Goal: Information Seeking & Learning: Learn about a topic

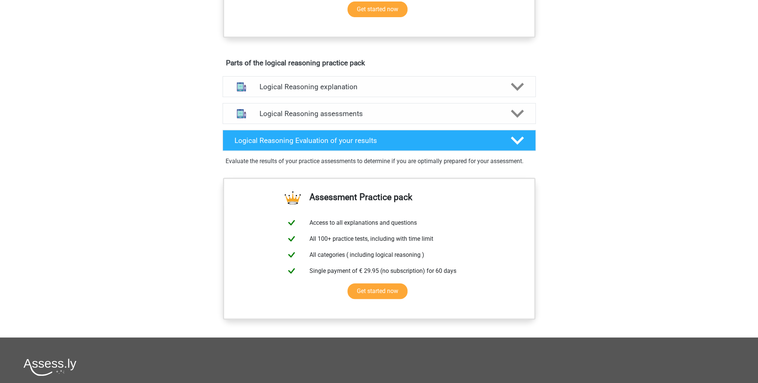
scroll to position [373, 0]
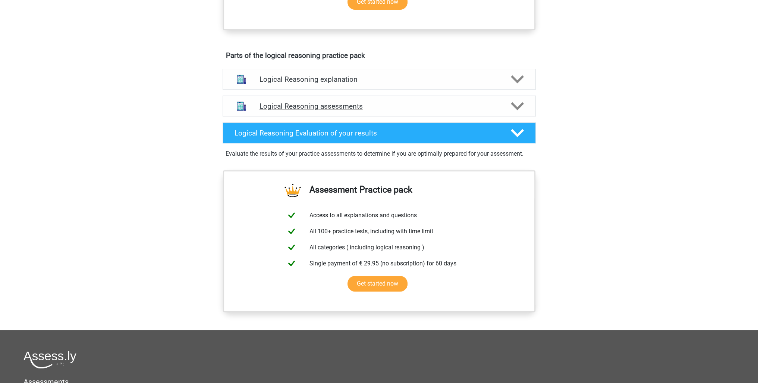
click at [352, 105] on div "Logical Reasoning assessments" at bounding box center [379, 105] width 313 height 21
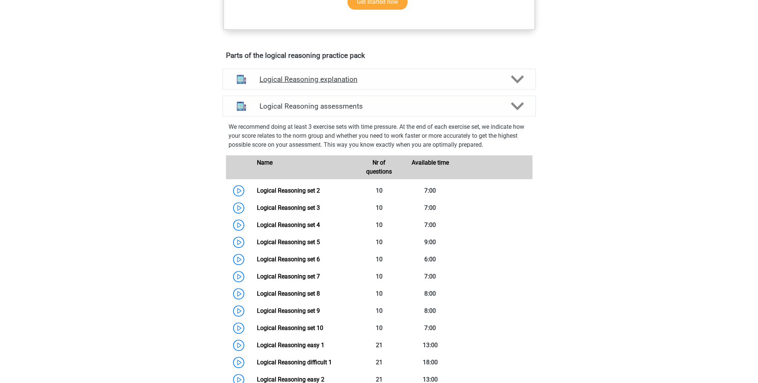
click at [355, 84] on h4 "Logical Reasoning explanation" at bounding box center [379, 79] width 239 height 9
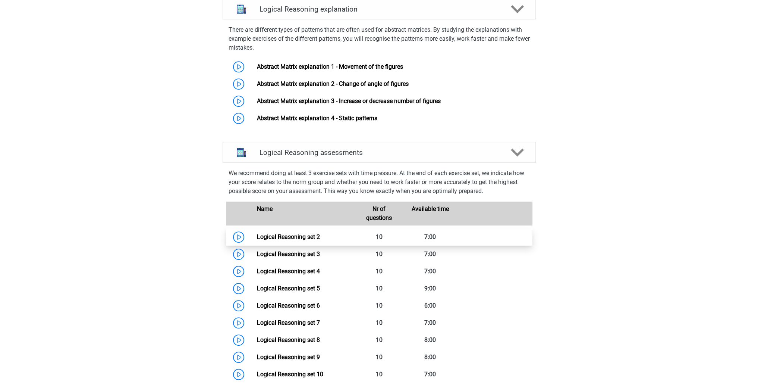
scroll to position [597, 0]
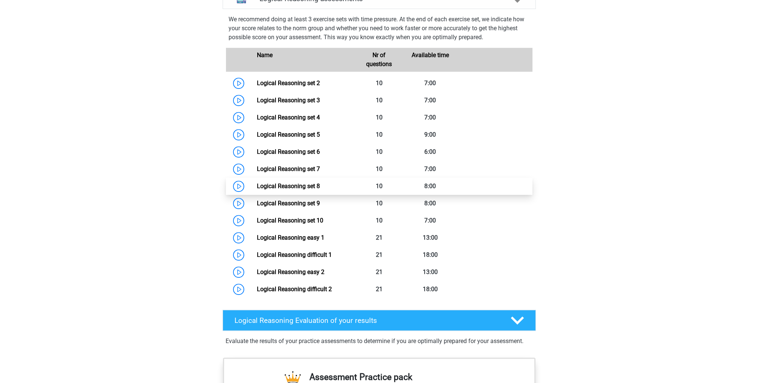
click at [260, 189] on link "Logical Reasoning set 8" at bounding box center [288, 185] width 63 height 7
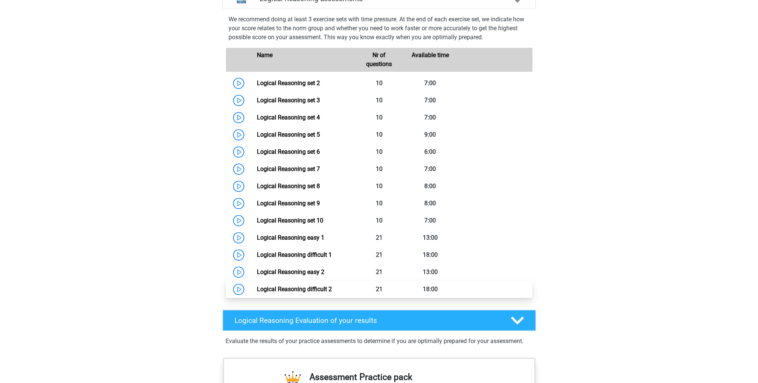
click at [291, 292] on link "Logical Reasoning difficult 2" at bounding box center [294, 288] width 75 height 7
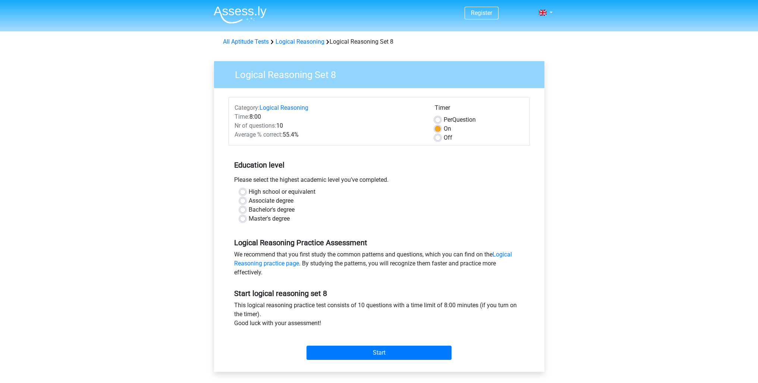
click at [255, 217] on label "Master's degree" at bounding box center [269, 218] width 41 height 9
click at [246, 217] on input "Master's degree" at bounding box center [243, 217] width 6 height 7
radio input "true"
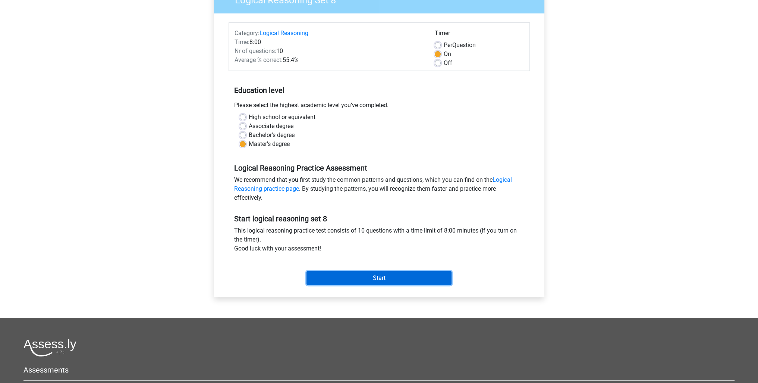
click at [375, 273] on input "Start" at bounding box center [379, 278] width 145 height 14
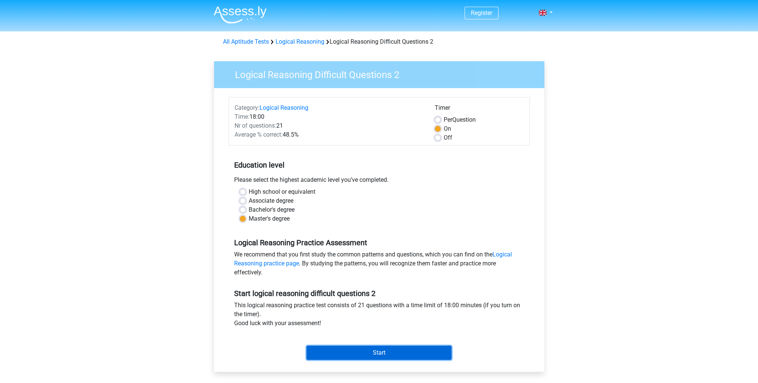
click at [364, 351] on input "Start" at bounding box center [379, 352] width 145 height 14
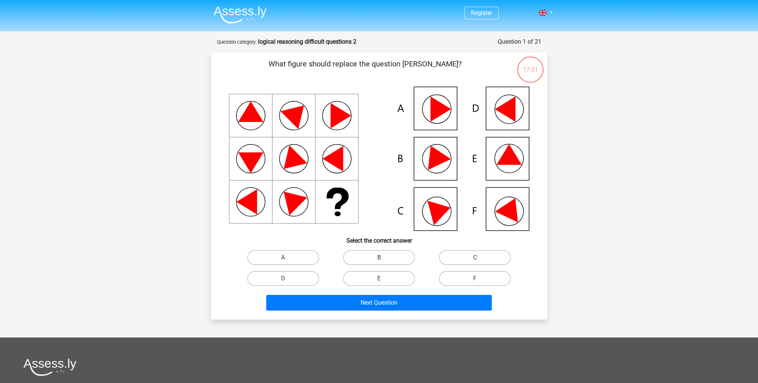
click at [284, 278] on input "D" at bounding box center [285, 280] width 5 height 5
radio input "true"
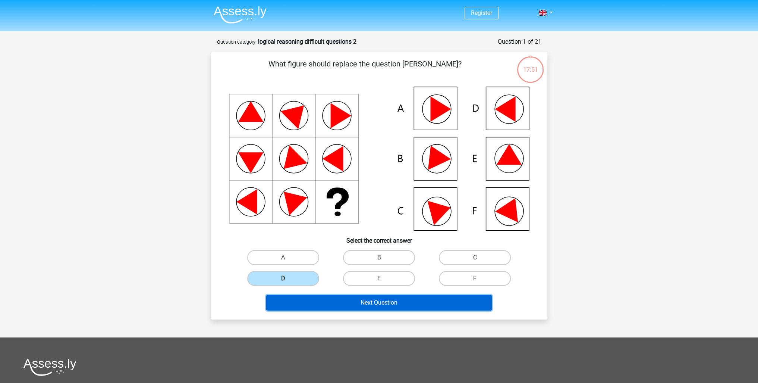
click at [320, 305] on button "Next Question" at bounding box center [379, 303] width 226 height 16
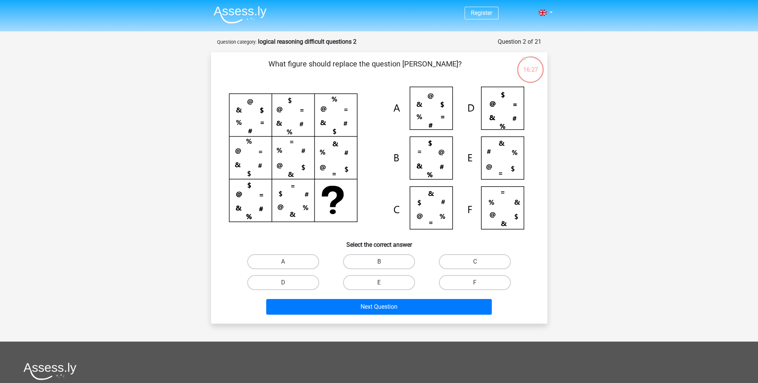
click at [394, 209] on icon at bounding box center [434, 158] width 81 height 109
click at [478, 261] on input "C" at bounding box center [477, 263] width 5 height 5
radio input "true"
click at [451, 298] on div "Next Question" at bounding box center [379, 305] width 313 height 25
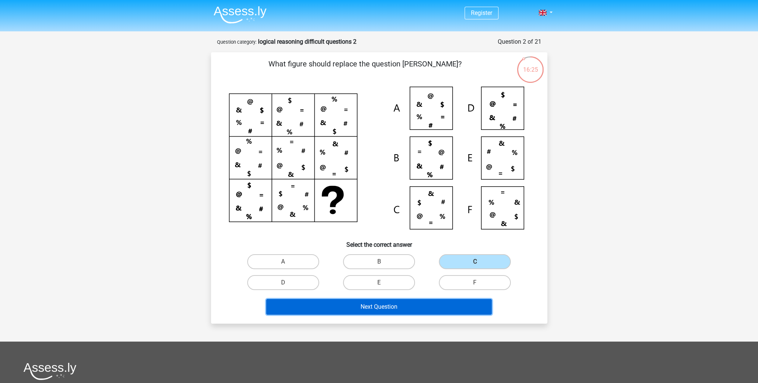
click at [434, 305] on button "Next Question" at bounding box center [379, 307] width 226 height 16
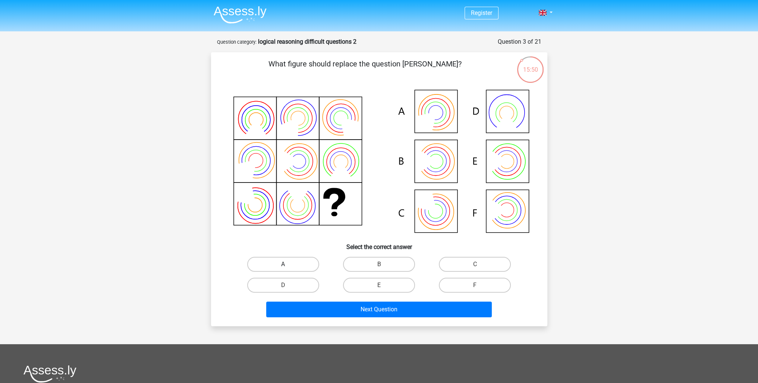
click at [311, 263] on label "A" at bounding box center [283, 264] width 72 height 15
click at [288, 264] on input "A" at bounding box center [285, 266] width 5 height 5
radio input "true"
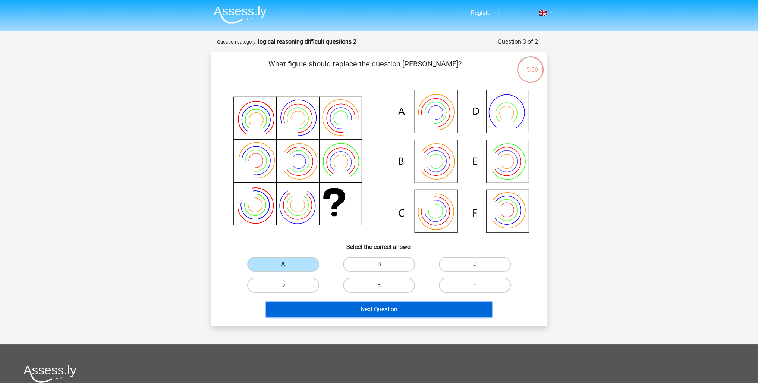
click at [348, 310] on button "Next Question" at bounding box center [379, 309] width 226 height 16
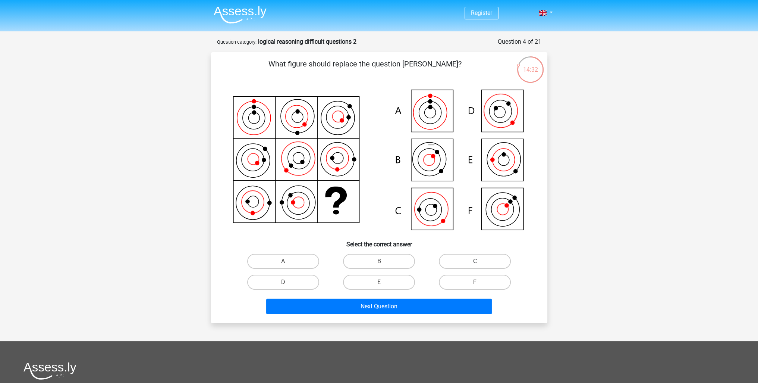
click at [460, 258] on label "C" at bounding box center [475, 261] width 72 height 15
click at [475, 261] on input "C" at bounding box center [477, 263] width 5 height 5
radio input "true"
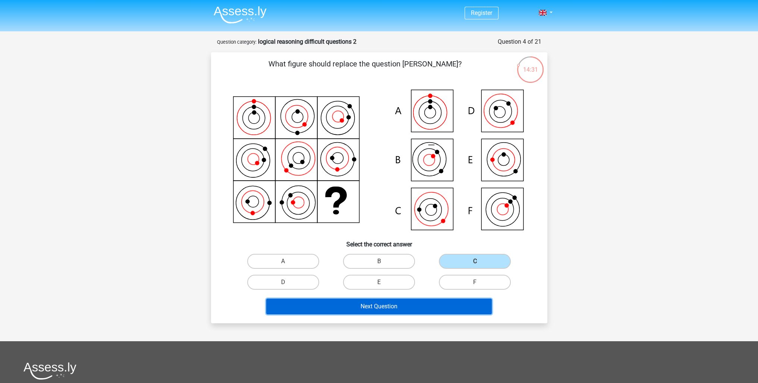
click at [410, 306] on button "Next Question" at bounding box center [379, 306] width 226 height 16
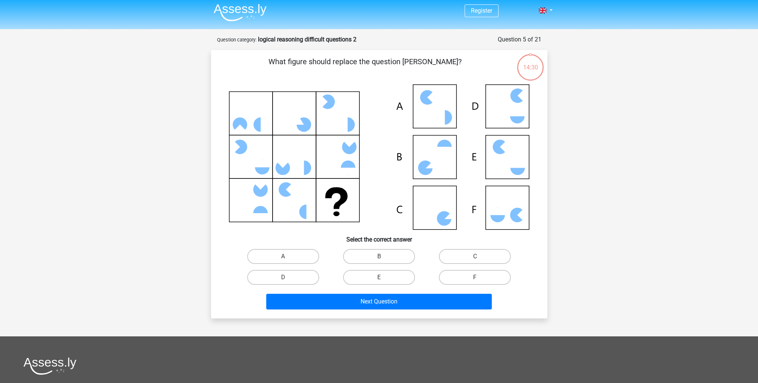
scroll to position [37, 0]
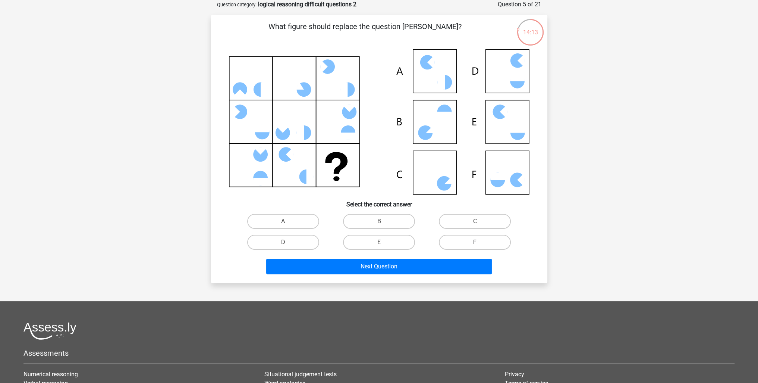
click at [472, 242] on label "F" at bounding box center [475, 242] width 72 height 15
click at [475, 242] on input "F" at bounding box center [477, 244] width 5 height 5
radio input "true"
click at [460, 220] on label "C" at bounding box center [475, 221] width 72 height 15
click at [475, 221] on input "C" at bounding box center [477, 223] width 5 height 5
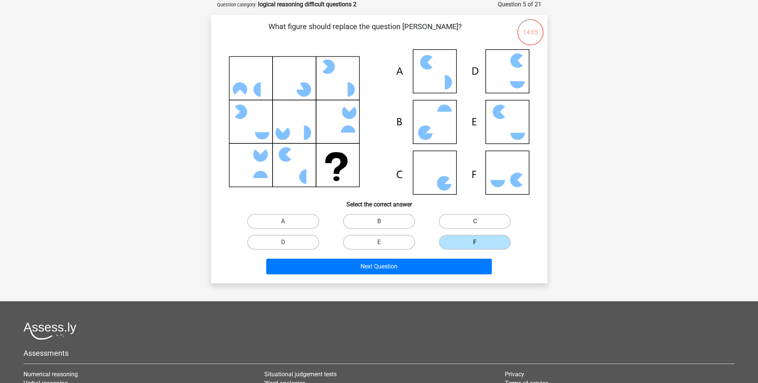
radio input "true"
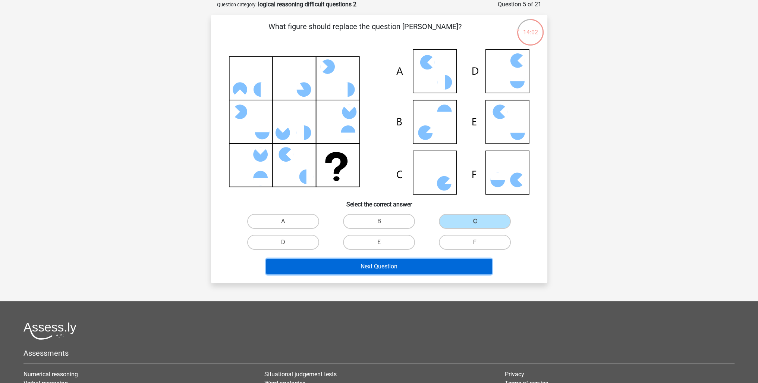
click at [427, 260] on button "Next Question" at bounding box center [379, 266] width 226 height 16
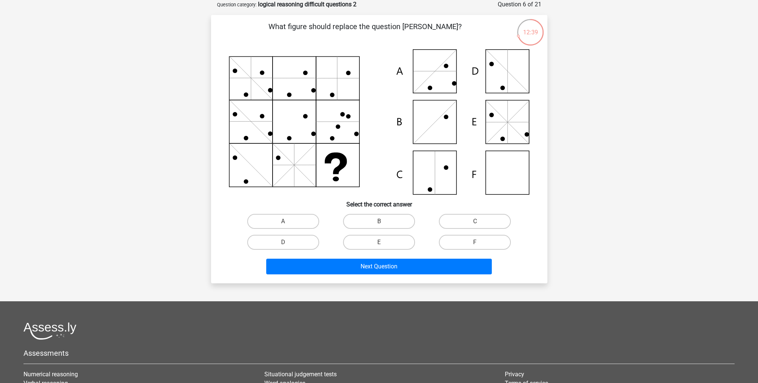
click at [510, 175] on icon at bounding box center [379, 121] width 301 height 145
click at [476, 240] on label "F" at bounding box center [475, 242] width 72 height 15
click at [476, 242] on input "F" at bounding box center [477, 244] width 5 height 5
radio input "true"
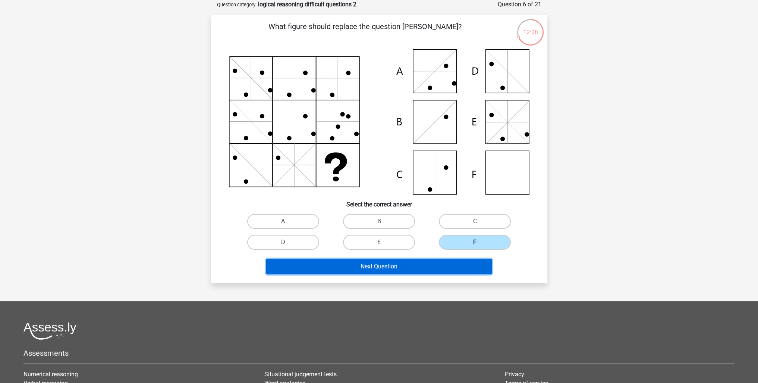
click at [359, 263] on button "Next Question" at bounding box center [379, 266] width 226 height 16
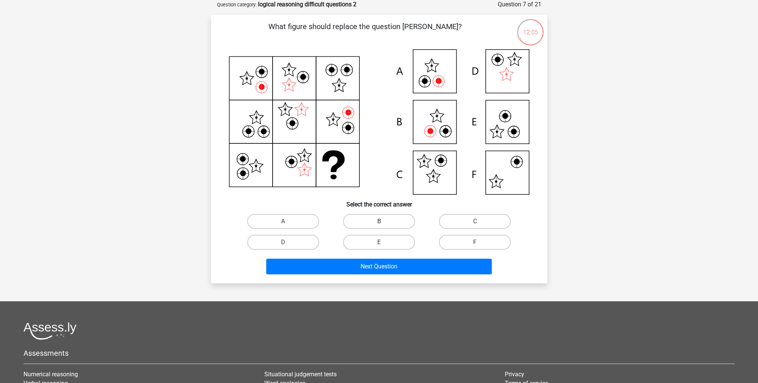
click at [374, 220] on label "B" at bounding box center [379, 221] width 72 height 15
click at [379, 221] on input "B" at bounding box center [381, 223] width 5 height 5
radio input "true"
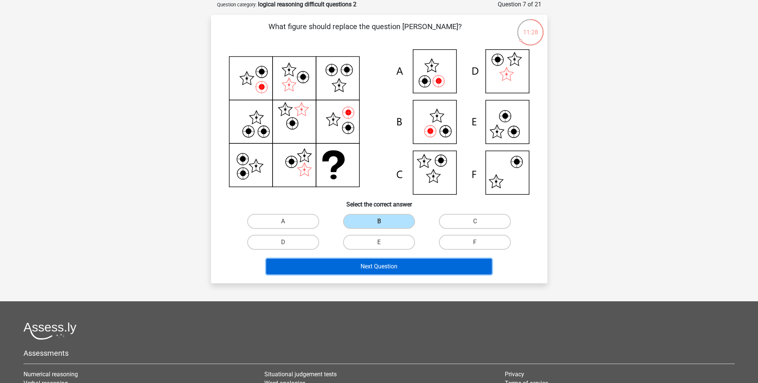
click at [422, 268] on button "Next Question" at bounding box center [379, 266] width 226 height 16
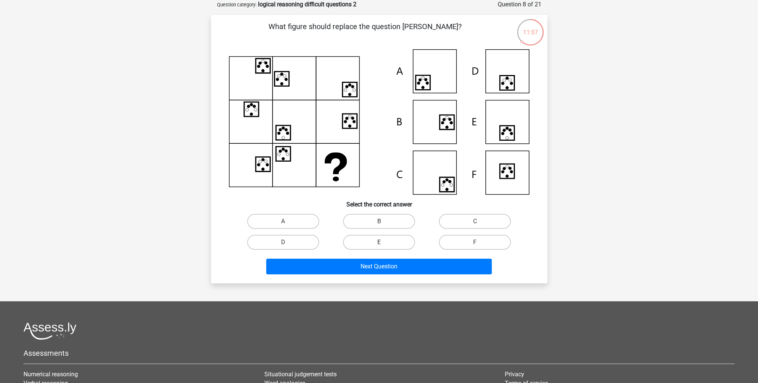
click at [404, 244] on label "E" at bounding box center [379, 242] width 72 height 15
click at [384, 244] on input "E" at bounding box center [381, 244] width 5 height 5
radio input "true"
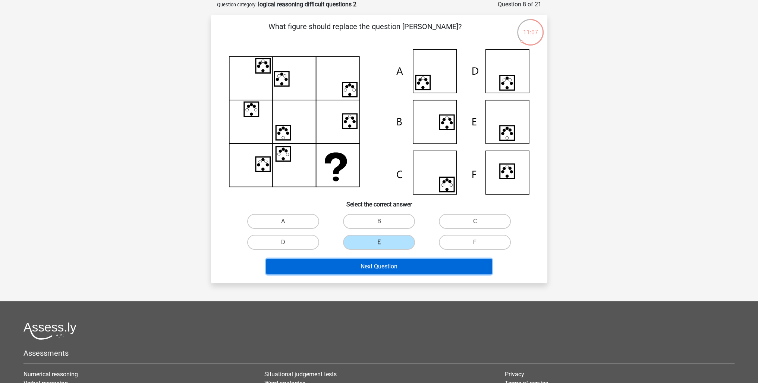
click at [405, 266] on button "Next Question" at bounding box center [379, 266] width 226 height 16
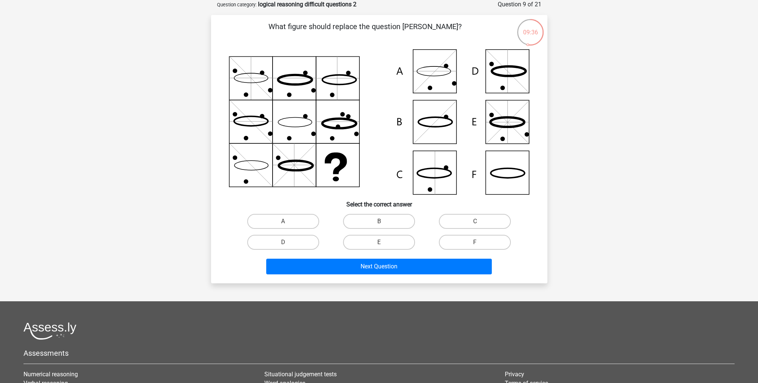
click at [514, 175] on icon at bounding box center [379, 121] width 301 height 145
click at [458, 242] on label "F" at bounding box center [475, 242] width 72 height 15
click at [475, 242] on input "F" at bounding box center [477, 244] width 5 height 5
radio input "true"
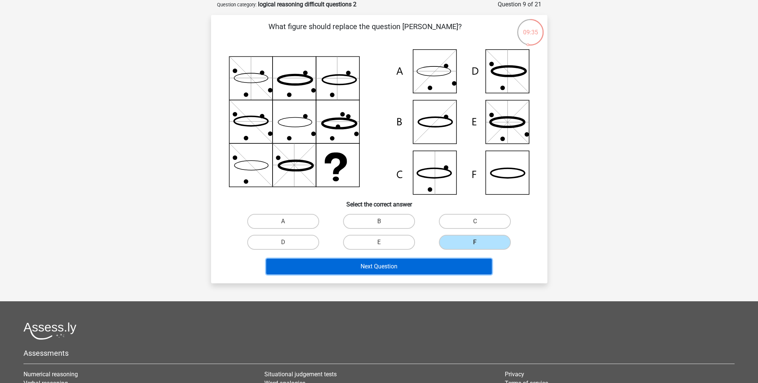
click at [447, 267] on button "Next Question" at bounding box center [379, 266] width 226 height 16
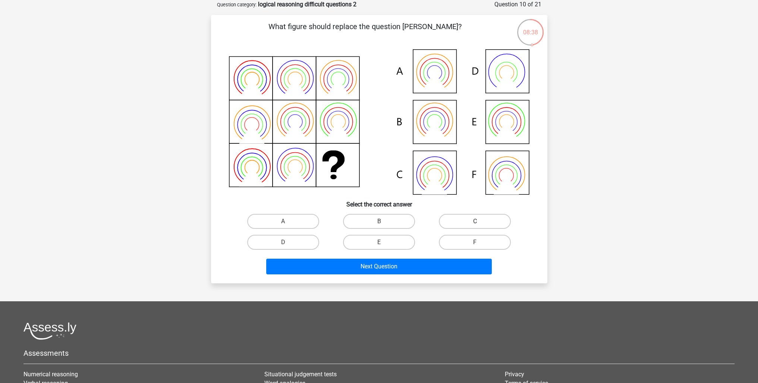
click at [475, 220] on label "C" at bounding box center [475, 221] width 72 height 15
click at [475, 221] on input "C" at bounding box center [477, 223] width 5 height 5
radio input "true"
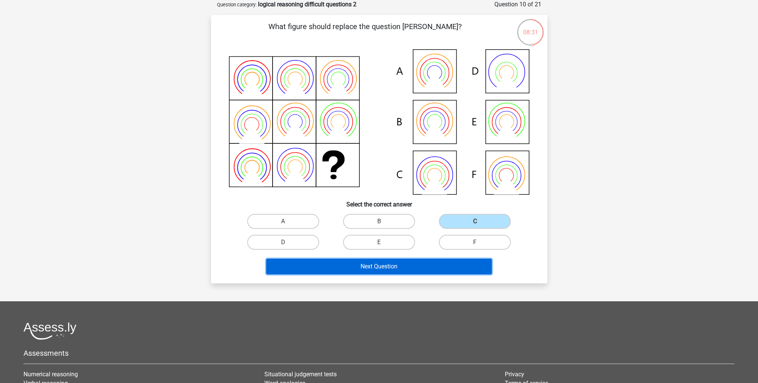
click at [444, 270] on button "Next Question" at bounding box center [379, 266] width 226 height 16
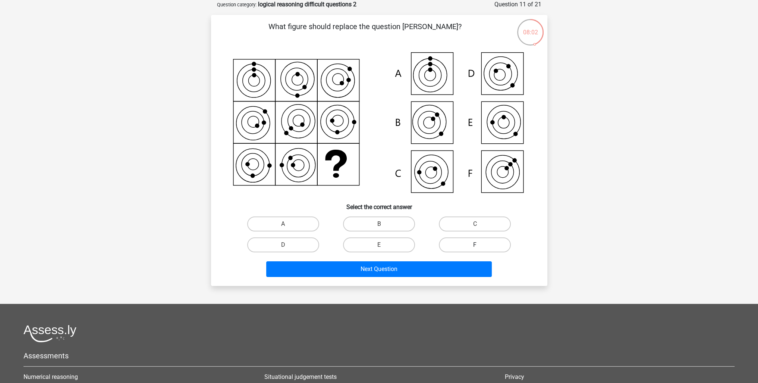
click at [454, 248] on label "F" at bounding box center [475, 244] width 72 height 15
click at [475, 248] on input "F" at bounding box center [477, 247] width 5 height 5
radio input "true"
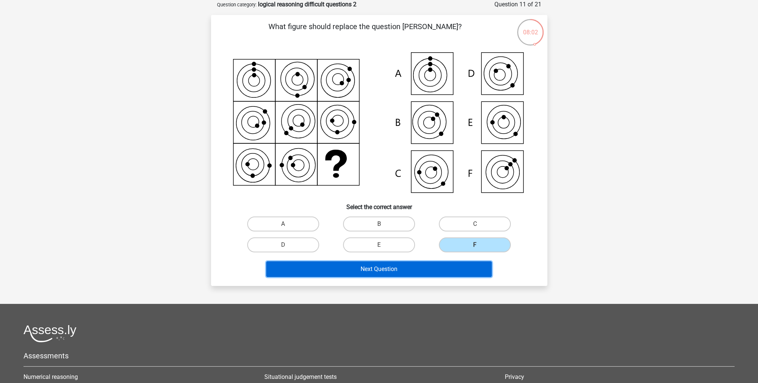
click at [445, 268] on button "Next Question" at bounding box center [379, 269] width 226 height 16
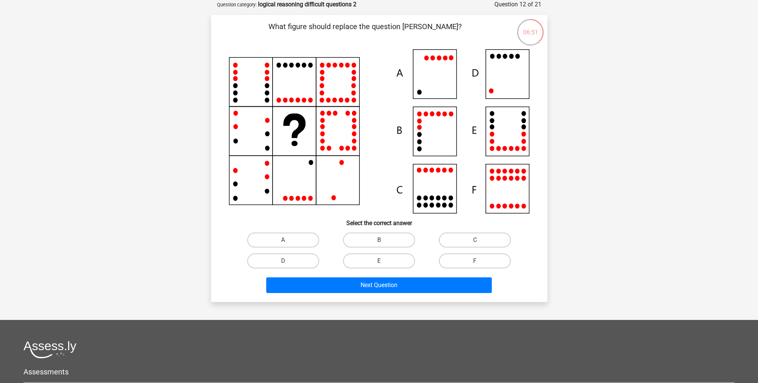
click at [479, 76] on icon at bounding box center [379, 131] width 301 height 164
click at [293, 261] on label "D" at bounding box center [283, 260] width 72 height 15
click at [288, 261] on input "D" at bounding box center [285, 263] width 5 height 5
radio input "true"
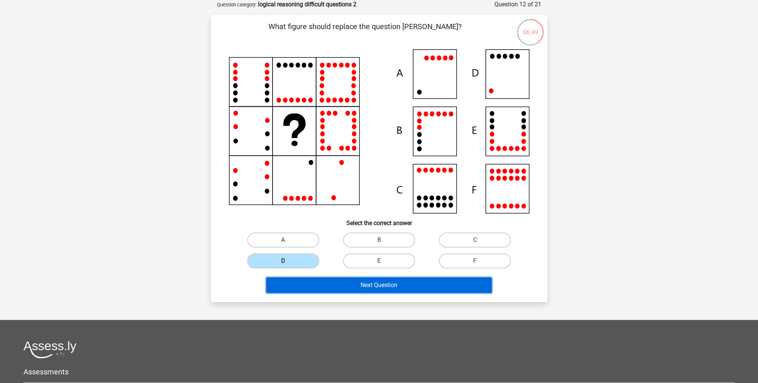
click at [314, 278] on button "Next Question" at bounding box center [379, 285] width 226 height 16
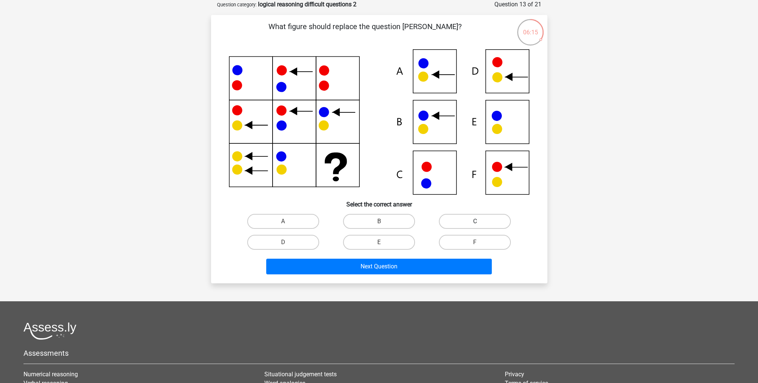
click at [455, 223] on label "C" at bounding box center [475, 221] width 72 height 15
click at [475, 223] on input "C" at bounding box center [477, 223] width 5 height 5
radio input "true"
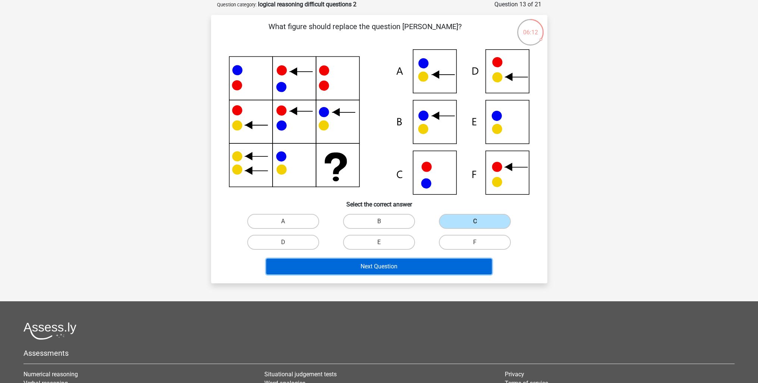
click at [436, 261] on button "Next Question" at bounding box center [379, 266] width 226 height 16
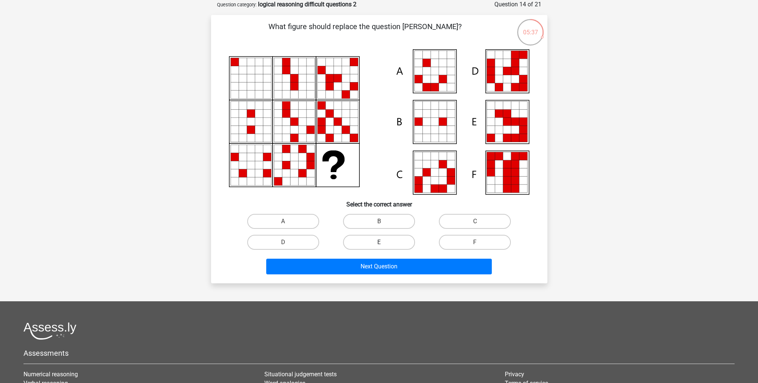
click at [388, 242] on label "E" at bounding box center [379, 242] width 72 height 15
click at [384, 242] on input "E" at bounding box center [381, 244] width 5 height 5
radio input "true"
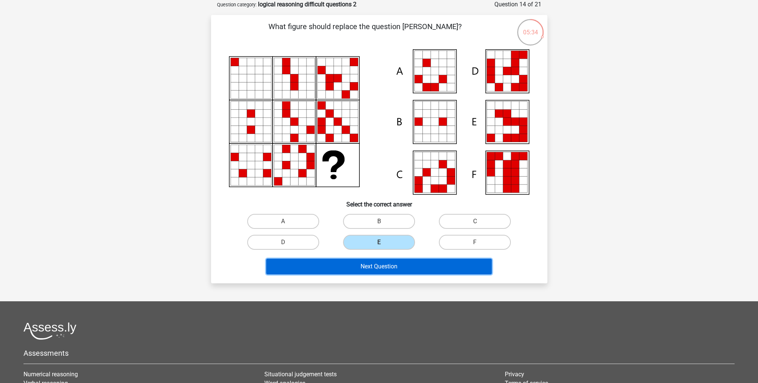
click at [445, 267] on button "Next Question" at bounding box center [379, 266] width 226 height 16
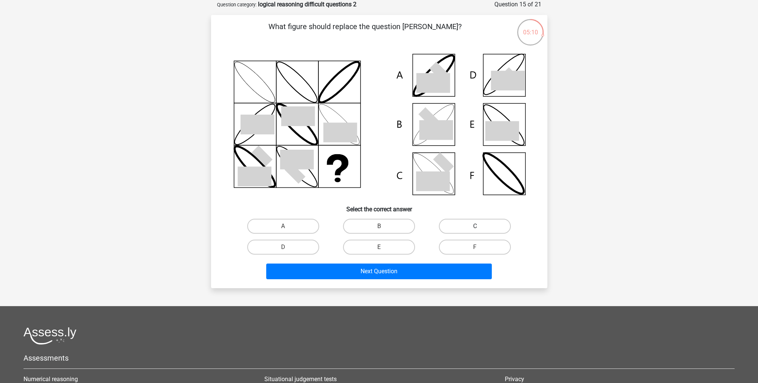
click at [499, 224] on label "C" at bounding box center [475, 226] width 72 height 15
click at [480, 226] on input "C" at bounding box center [477, 228] width 5 height 5
radio input "true"
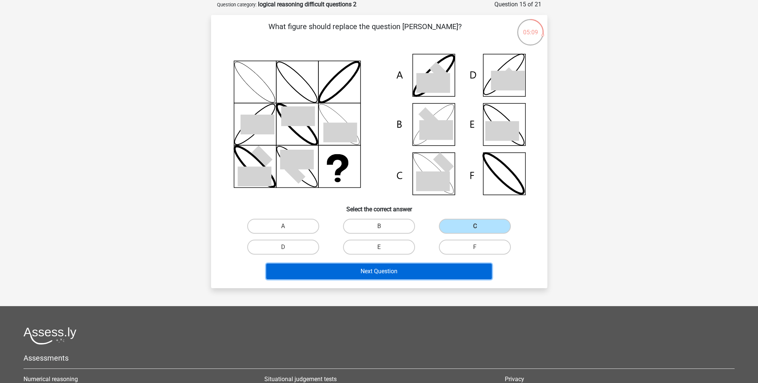
click at [446, 267] on button "Next Question" at bounding box center [379, 271] width 226 height 16
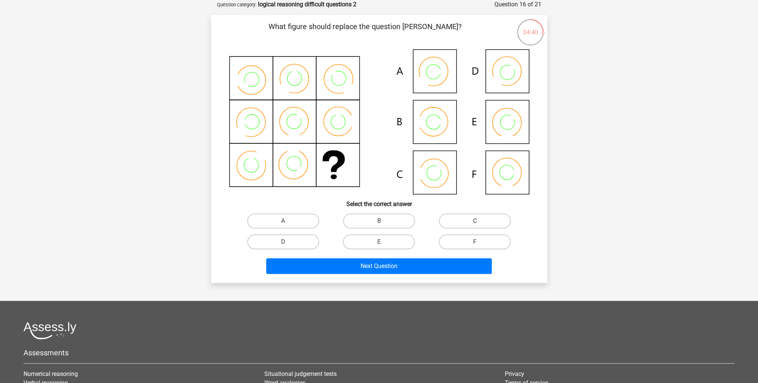
click at [457, 220] on label "C" at bounding box center [475, 220] width 72 height 15
click at [475, 221] on input "C" at bounding box center [477, 223] width 5 height 5
radio input "true"
click at [403, 217] on label "B" at bounding box center [379, 220] width 72 height 15
click at [384, 221] on input "B" at bounding box center [381, 223] width 5 height 5
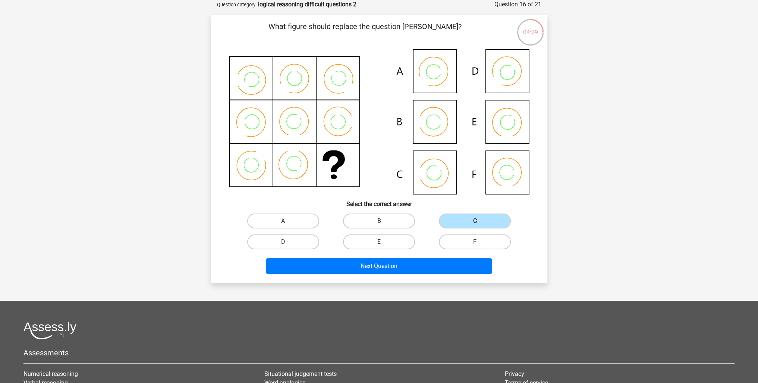
radio input "true"
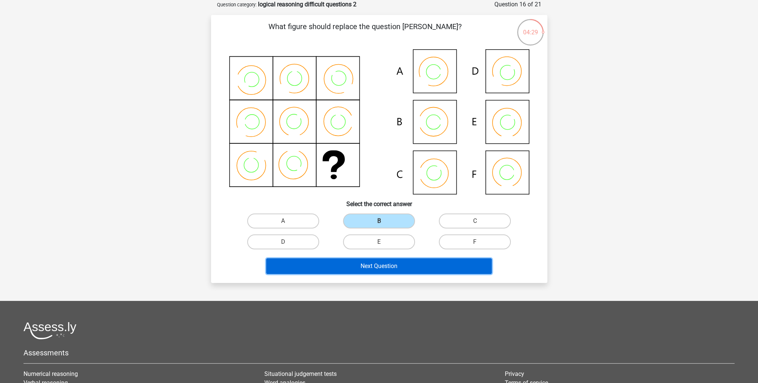
click at [412, 263] on button "Next Question" at bounding box center [379, 266] width 226 height 16
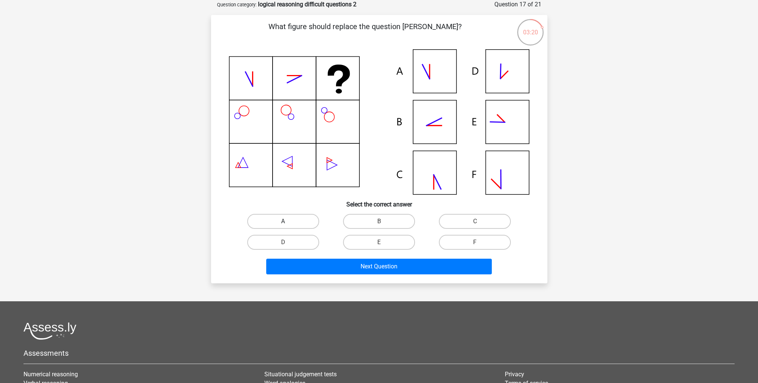
click at [269, 220] on label "A" at bounding box center [283, 221] width 72 height 15
click at [283, 221] on input "A" at bounding box center [285, 223] width 5 height 5
radio input "true"
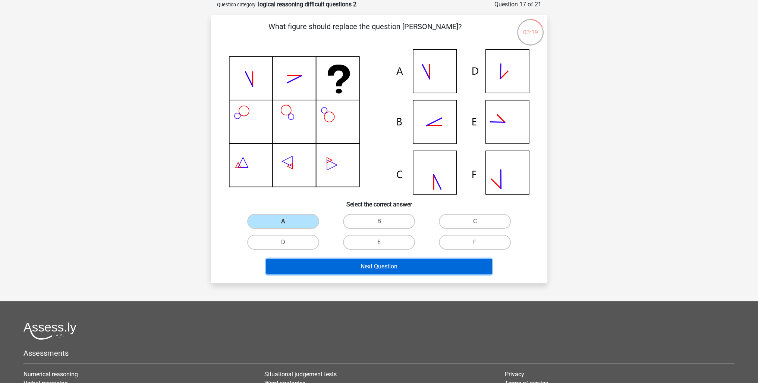
click at [348, 261] on button "Next Question" at bounding box center [379, 266] width 226 height 16
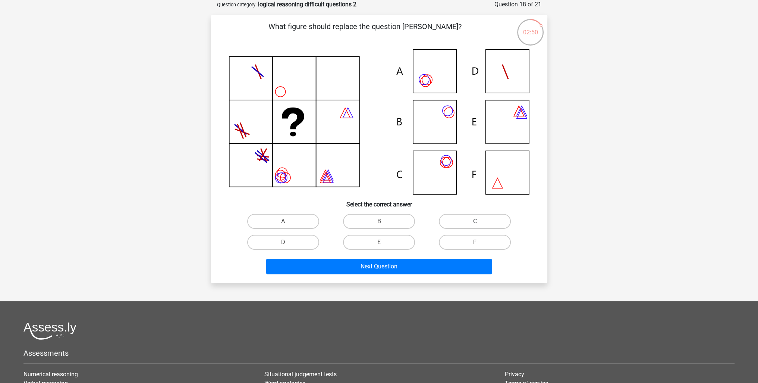
click at [452, 215] on label "C" at bounding box center [475, 221] width 72 height 15
click at [475, 221] on input "C" at bounding box center [477, 223] width 5 height 5
radio input "true"
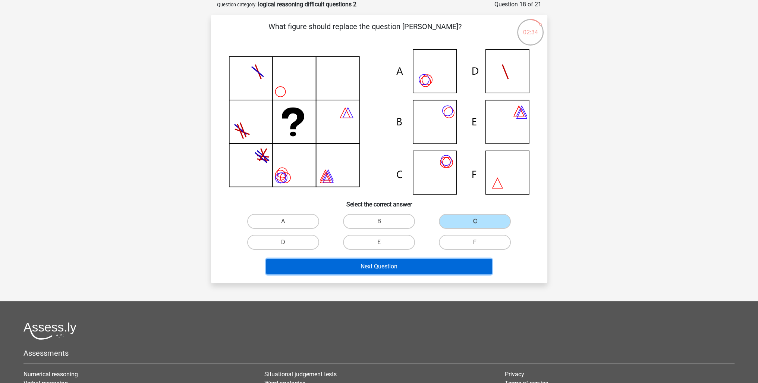
click at [348, 270] on button "Next Question" at bounding box center [379, 266] width 226 height 16
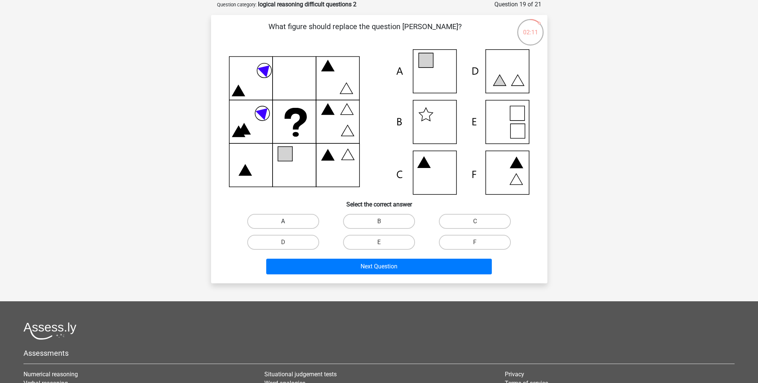
click at [309, 220] on label "A" at bounding box center [283, 221] width 72 height 15
click at [288, 221] on input "A" at bounding box center [285, 223] width 5 height 5
radio input "true"
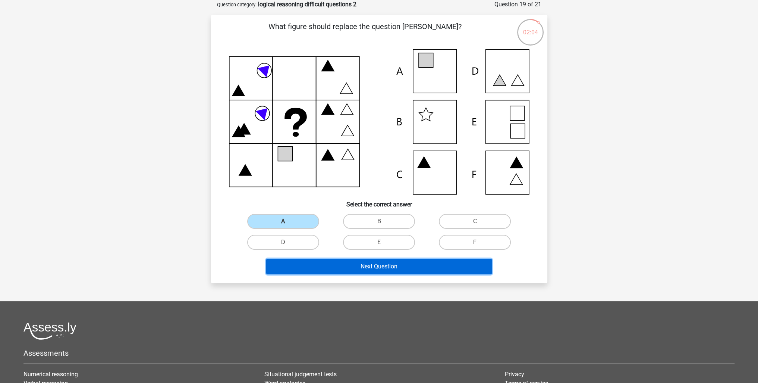
click at [360, 260] on button "Next Question" at bounding box center [379, 266] width 226 height 16
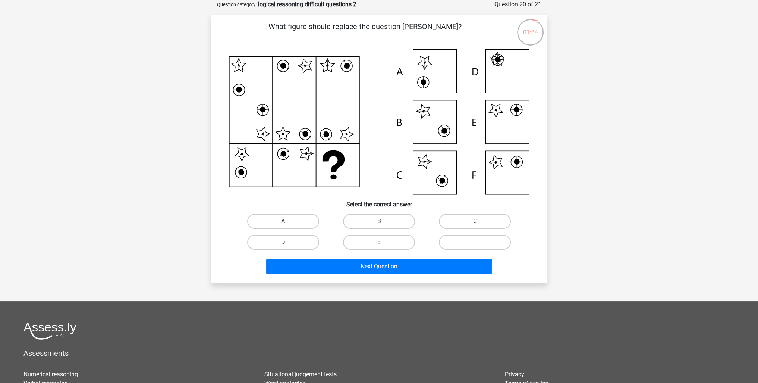
click at [388, 235] on label "E" at bounding box center [379, 242] width 72 height 15
click at [384, 242] on input "E" at bounding box center [381, 244] width 5 height 5
radio input "true"
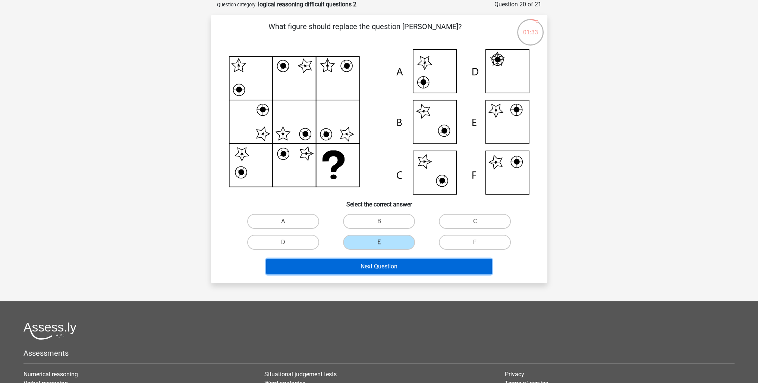
click at [424, 264] on button "Next Question" at bounding box center [379, 266] width 226 height 16
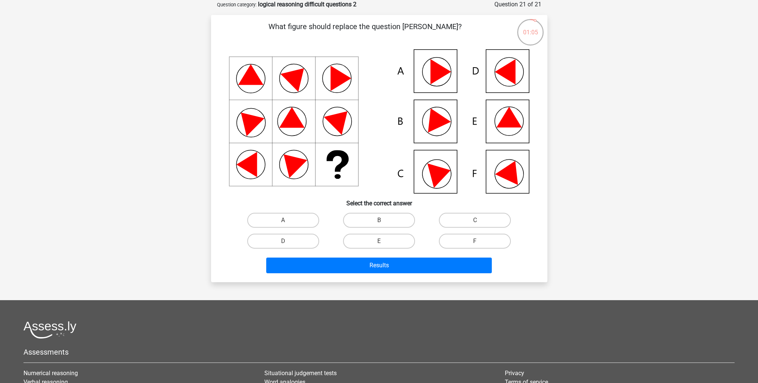
click at [379, 223] on input "B" at bounding box center [381, 222] width 5 height 5
radio input "true"
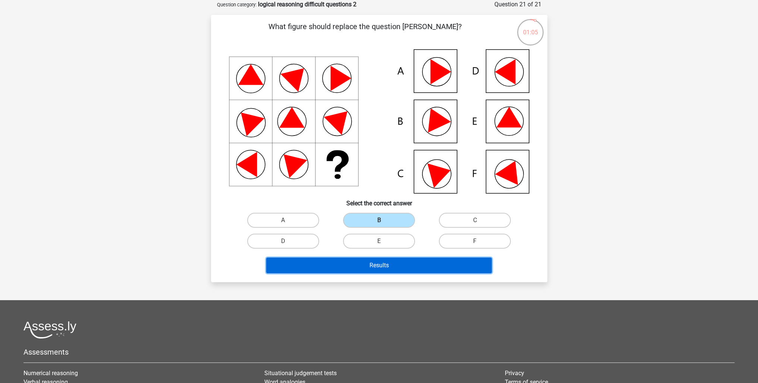
click at [395, 261] on button "Results" at bounding box center [379, 265] width 226 height 16
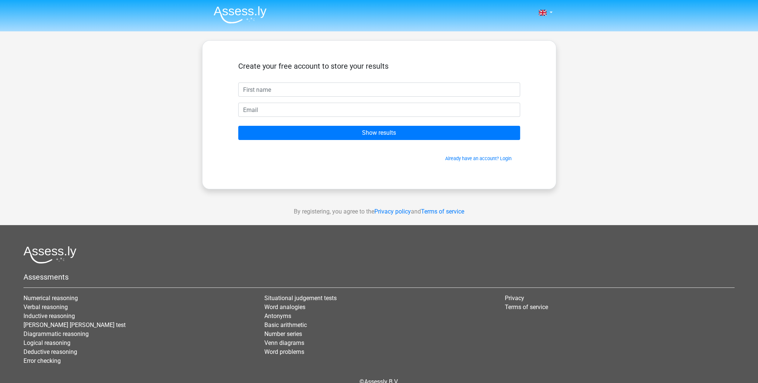
click at [338, 91] on input "text" at bounding box center [379, 89] width 282 height 14
type input "test trial user"
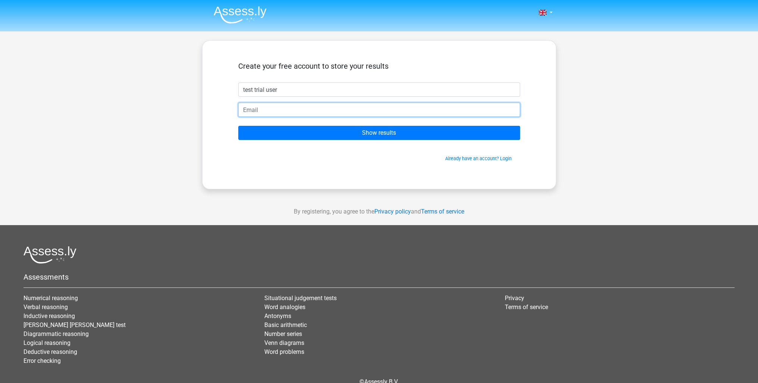
click at [312, 104] on input "email" at bounding box center [379, 110] width 282 height 14
drag, startPoint x: 352, startPoint y: 111, endPoint x: 127, endPoint y: 105, distance: 225.4
click at [127, 105] on div "Nederlands English" at bounding box center [379, 211] width 758 height 422
type input "[EMAIL_ADDRESS][DOMAIN_NAME]"
click at [238, 126] on input "Show results" at bounding box center [379, 133] width 282 height 14
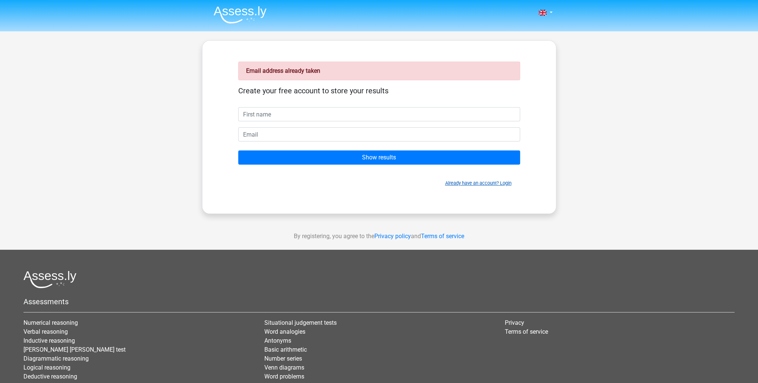
click at [474, 181] on link "Already have an account? Login" at bounding box center [478, 183] width 66 height 6
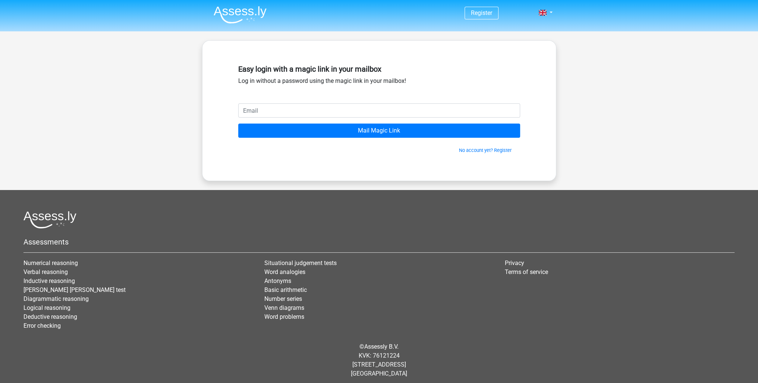
click at [333, 104] on input "email" at bounding box center [379, 110] width 282 height 14
drag, startPoint x: 332, startPoint y: 99, endPoint x: 306, endPoint y: 105, distance: 26.0
click at [306, 105] on div "Easy login with a magic link in your mailbox Log in without a password using th…" at bounding box center [379, 111] width 318 height 104
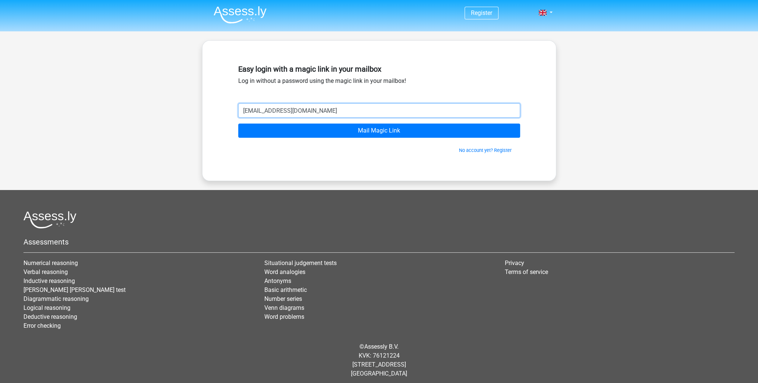
click at [294, 110] on input "[EMAIL_ADDRESS][DOMAIN_NAME]" at bounding box center [379, 110] width 282 height 14
type input "[EMAIL_ADDRESS][DOMAIN_NAME]"
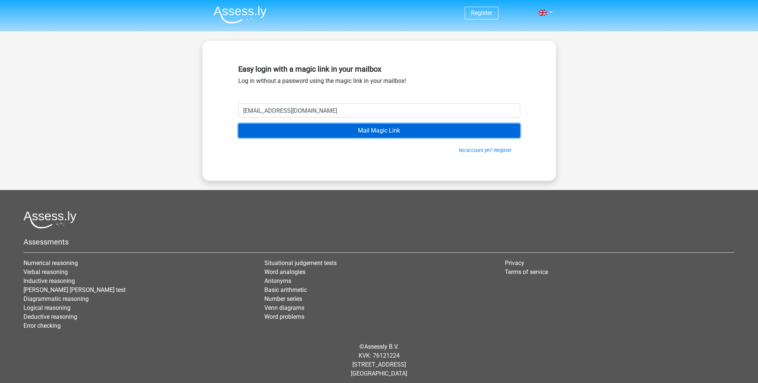
click at [316, 130] on input "Mail Magic Link" at bounding box center [379, 130] width 282 height 14
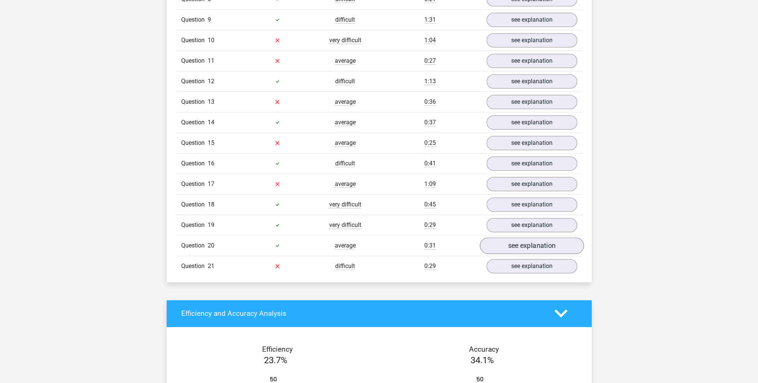
scroll to position [821, 0]
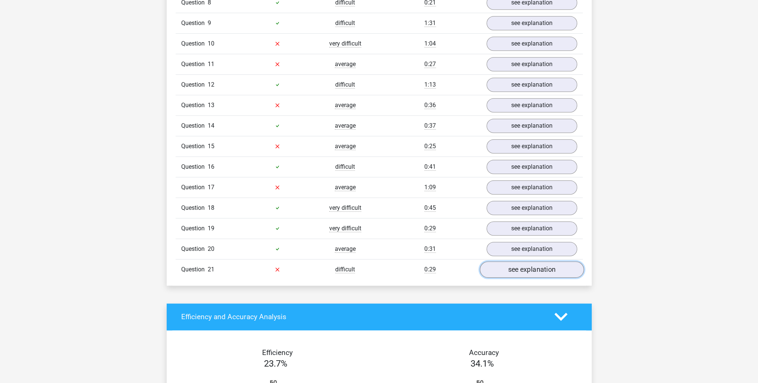
click at [537, 267] on link "see explanation" at bounding box center [532, 269] width 104 height 16
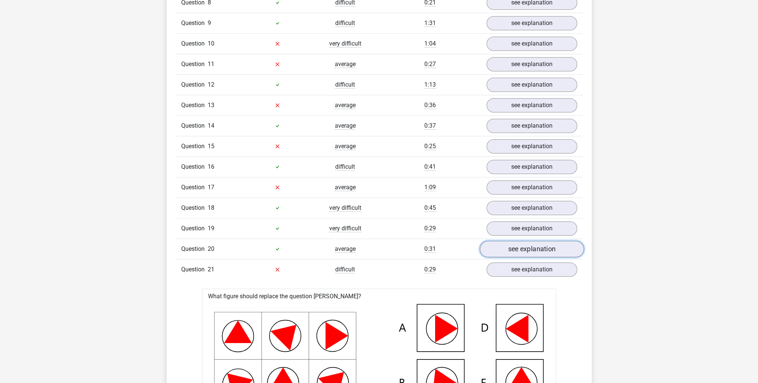
click at [531, 245] on link "see explanation" at bounding box center [532, 249] width 104 height 16
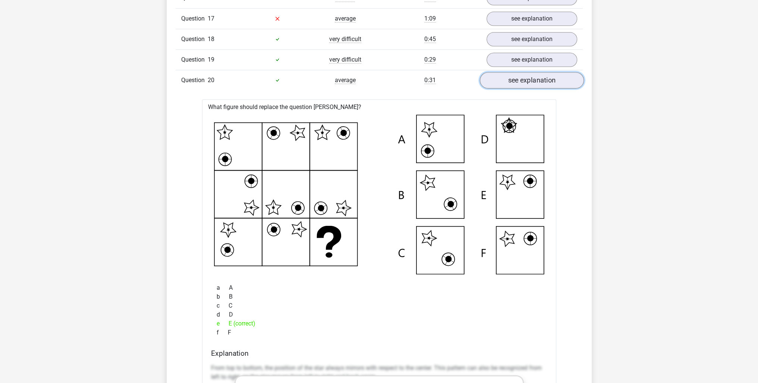
scroll to position [1007, 0]
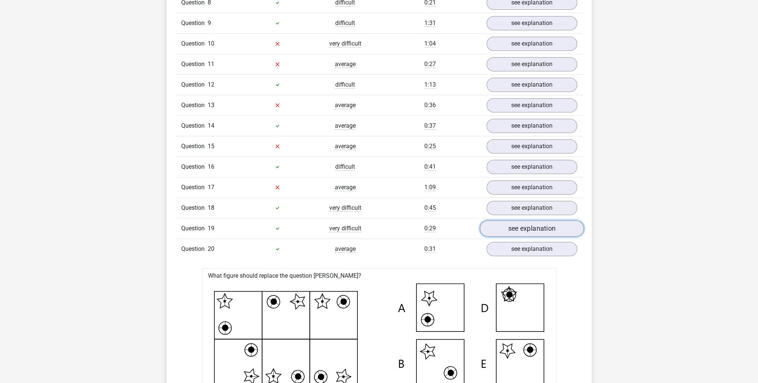
click at [524, 226] on link "see explanation" at bounding box center [532, 228] width 104 height 16
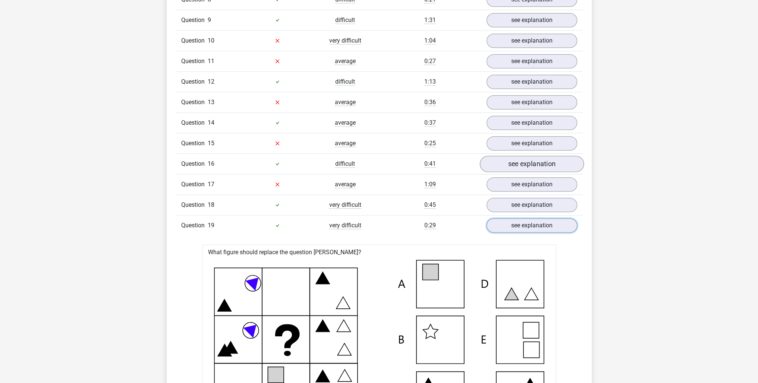
scroll to position [783, 0]
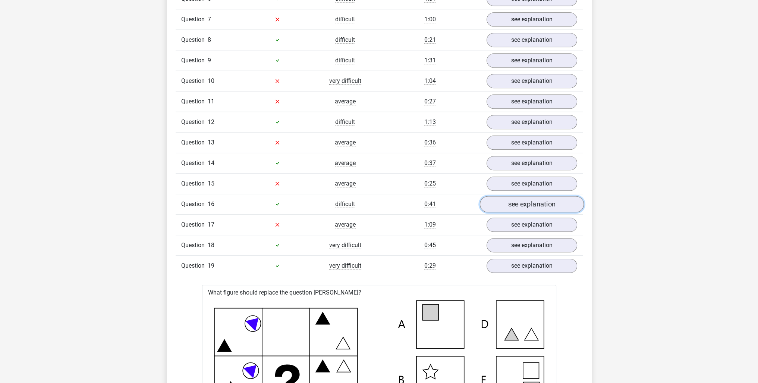
click at [536, 201] on link "see explanation" at bounding box center [532, 204] width 104 height 16
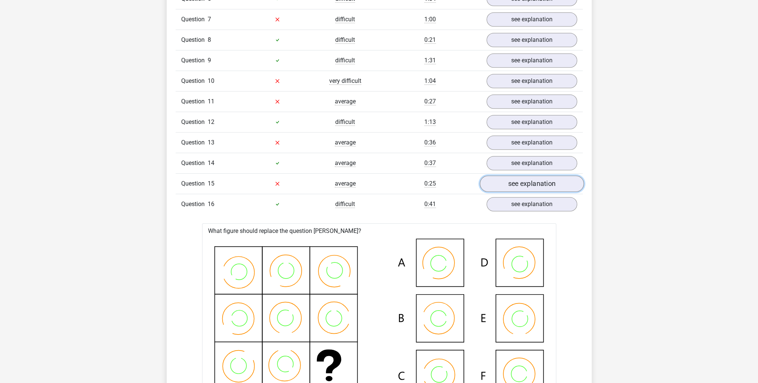
click at [542, 178] on link "see explanation" at bounding box center [532, 183] width 104 height 16
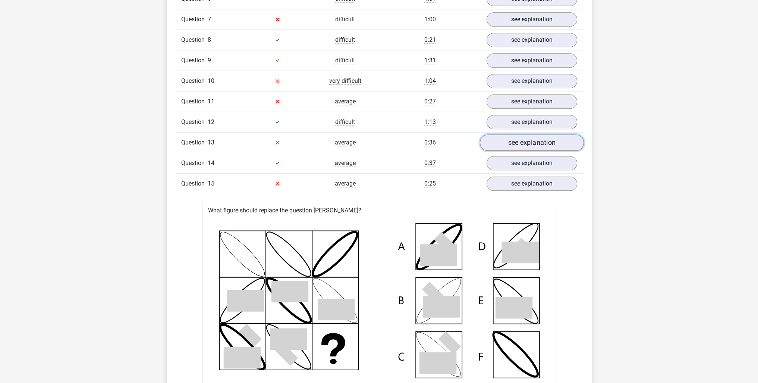
click at [515, 138] on link "see explanation" at bounding box center [532, 142] width 104 height 16
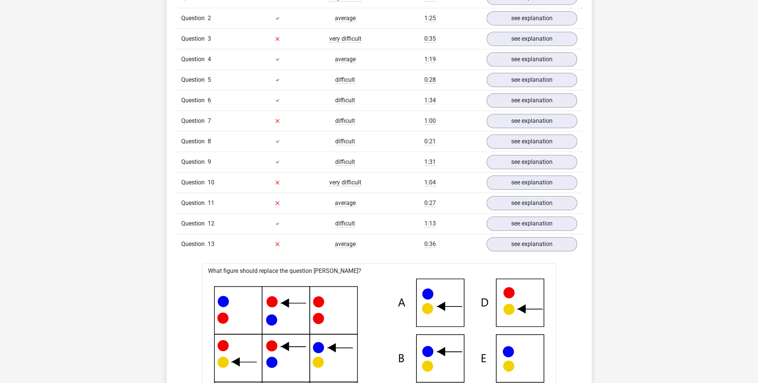
scroll to position [671, 0]
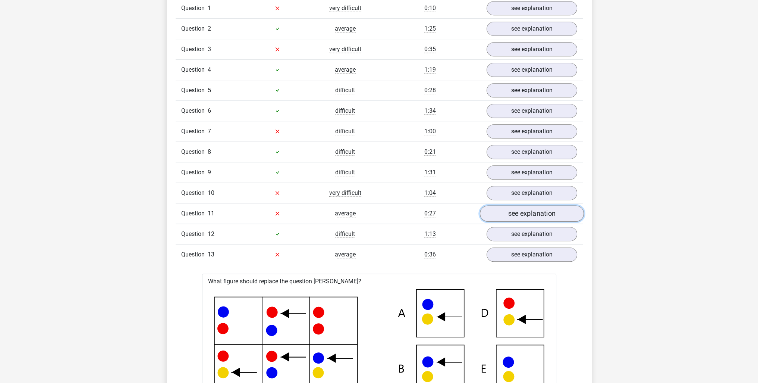
click at [541, 209] on link "see explanation" at bounding box center [532, 213] width 104 height 16
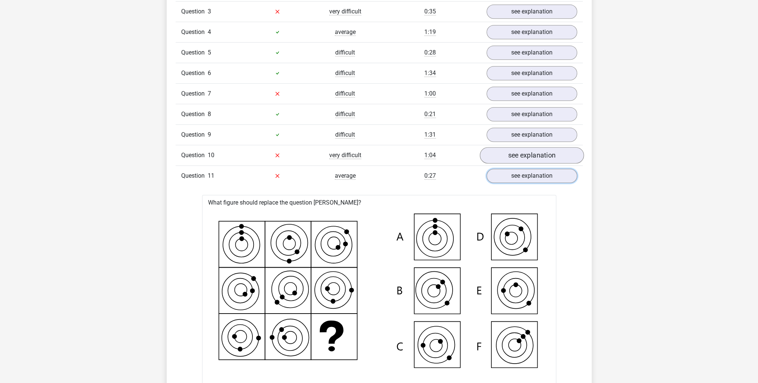
scroll to position [709, 0]
click at [512, 154] on link "see explanation" at bounding box center [532, 155] width 104 height 16
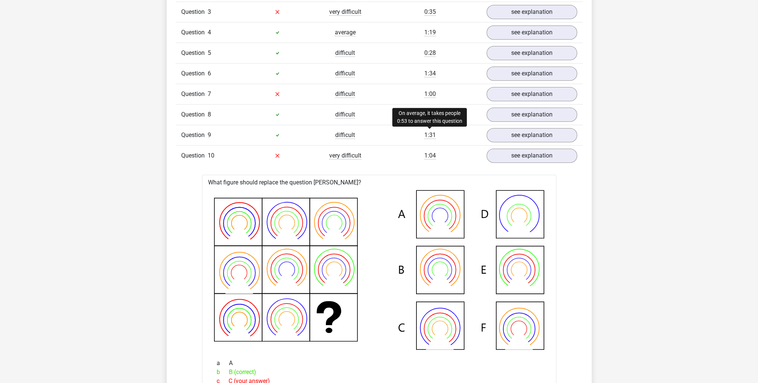
scroll to position [634, 0]
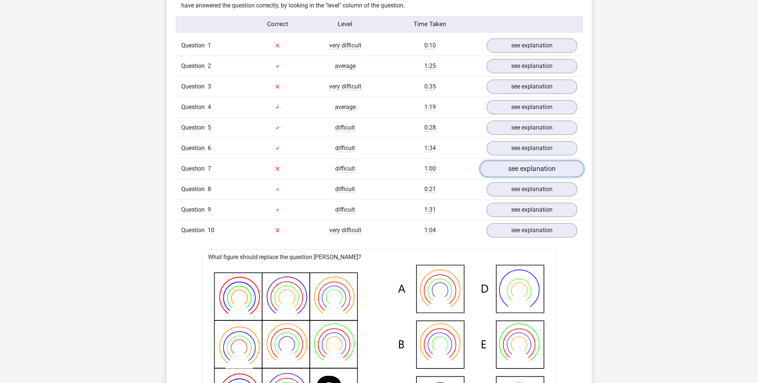
click at [525, 169] on link "see explanation" at bounding box center [532, 168] width 104 height 16
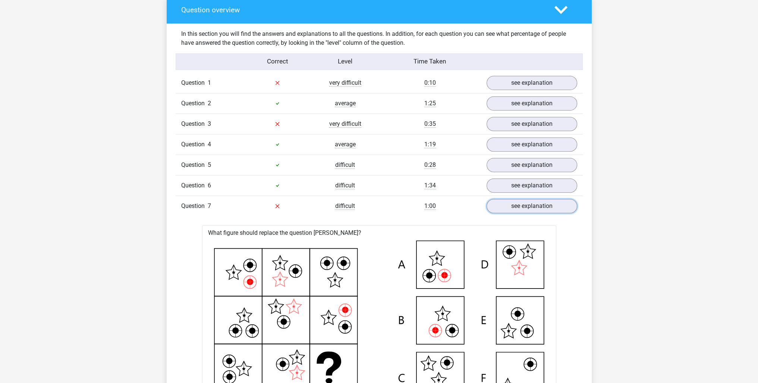
scroll to position [597, 0]
click at [552, 121] on link "see explanation" at bounding box center [532, 124] width 104 height 16
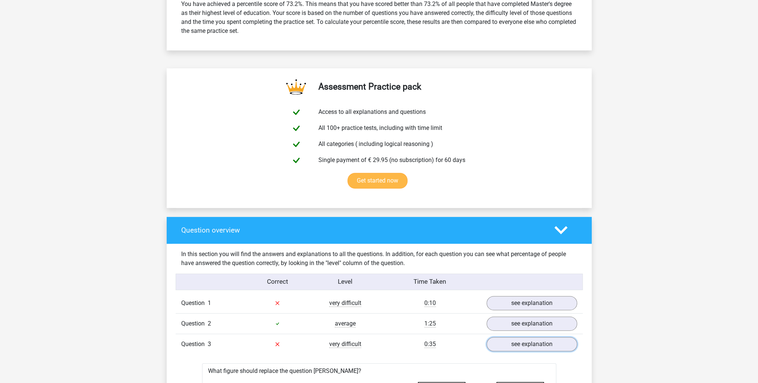
scroll to position [410, 0]
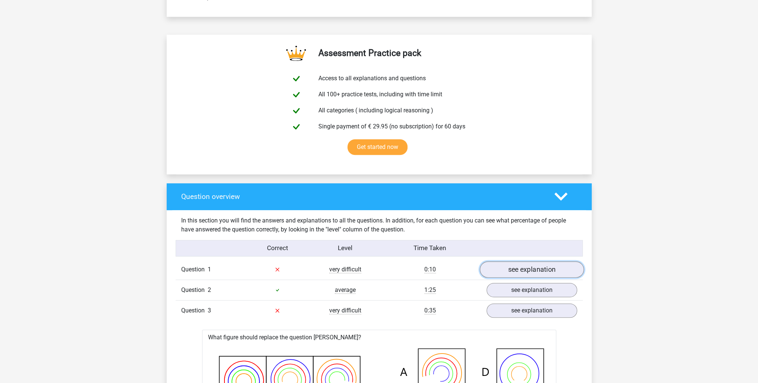
click at [513, 270] on link "see explanation" at bounding box center [532, 269] width 104 height 16
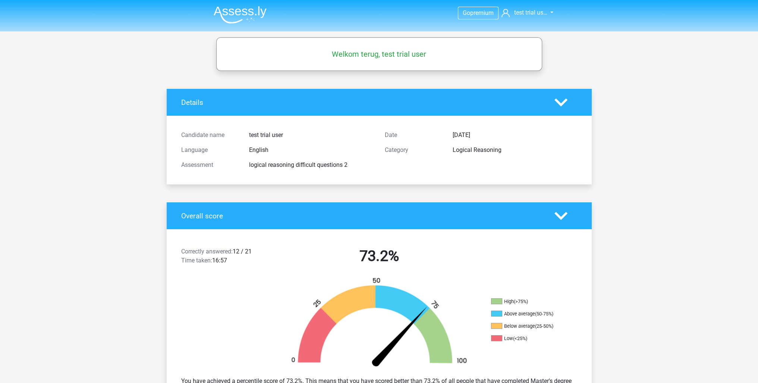
scroll to position [0, 0]
click at [252, 15] on img at bounding box center [240, 15] width 53 height 18
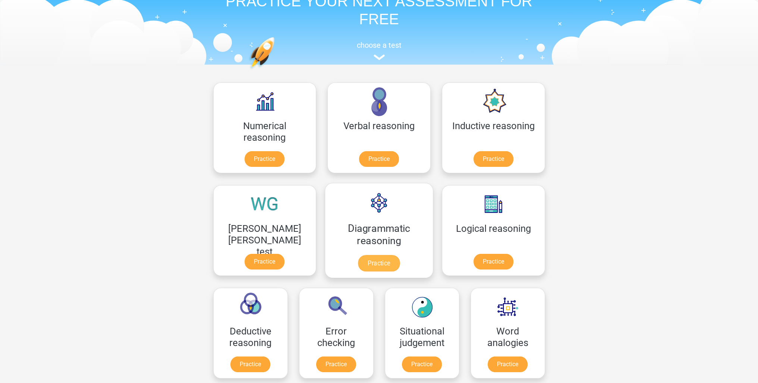
scroll to position [75, 0]
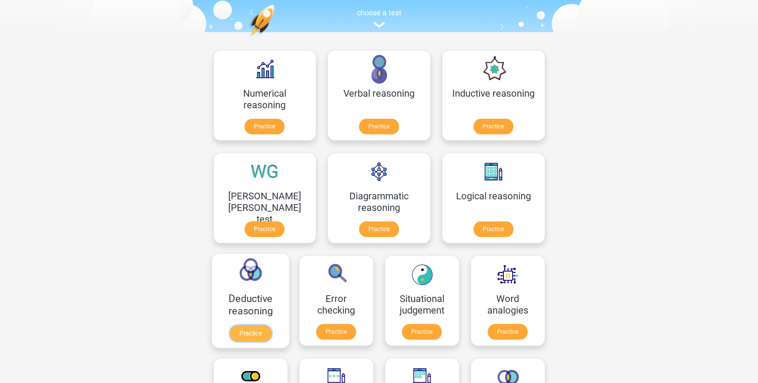
click at [271, 325] on link "Practice" at bounding box center [250, 333] width 42 height 16
click at [473, 223] on link "Practice" at bounding box center [494, 230] width 42 height 16
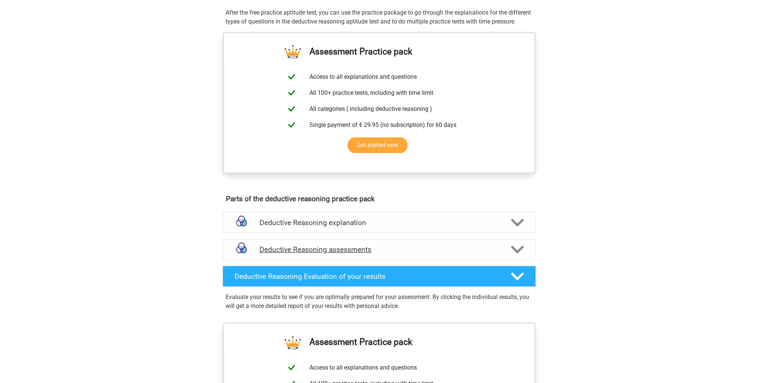
scroll to position [224, 0]
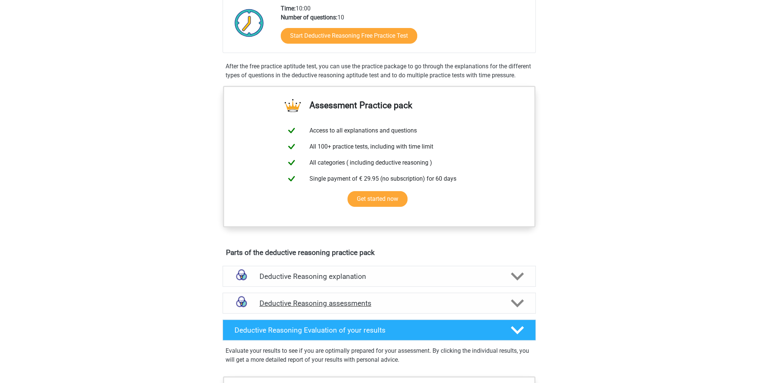
click at [404, 307] on h4 "Deductive Reasoning assessments" at bounding box center [379, 303] width 239 height 9
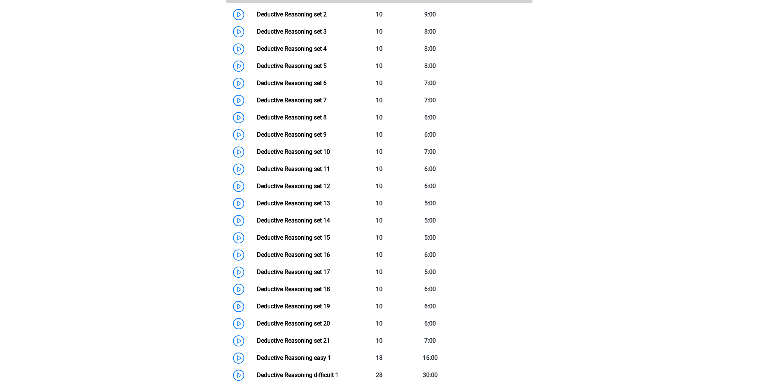
scroll to position [746, 0]
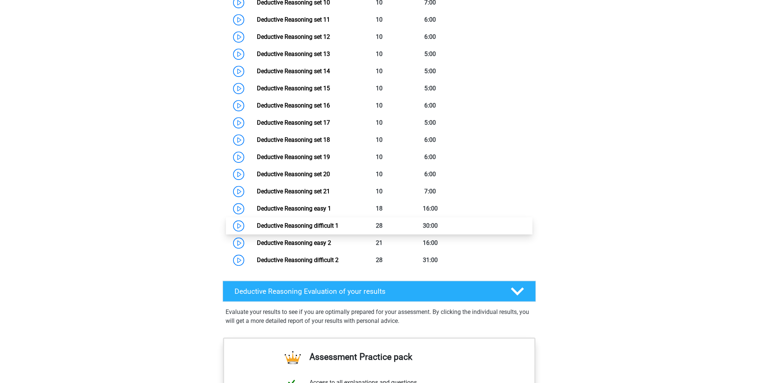
click at [285, 229] on link "Deductive Reasoning difficult 1" at bounding box center [298, 225] width 82 height 7
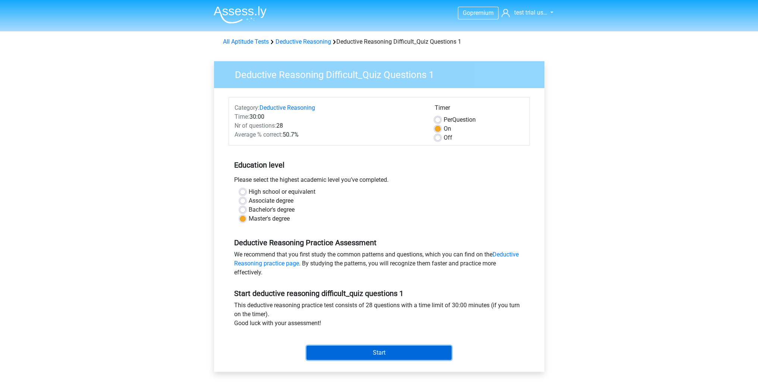
click at [385, 349] on input "Start" at bounding box center [379, 352] width 145 height 14
click at [393, 346] on input "Start" at bounding box center [379, 352] width 145 height 14
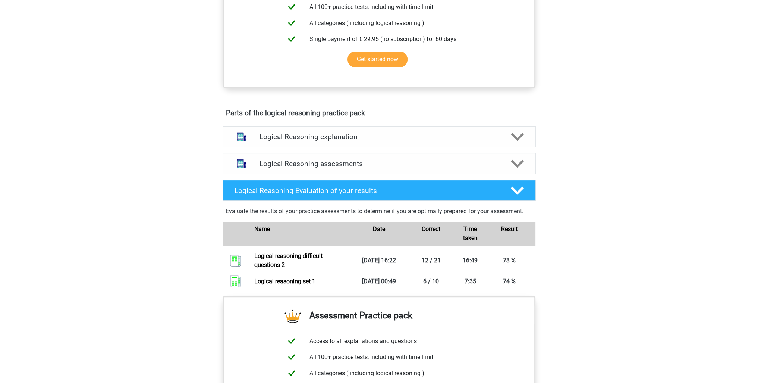
scroll to position [336, 0]
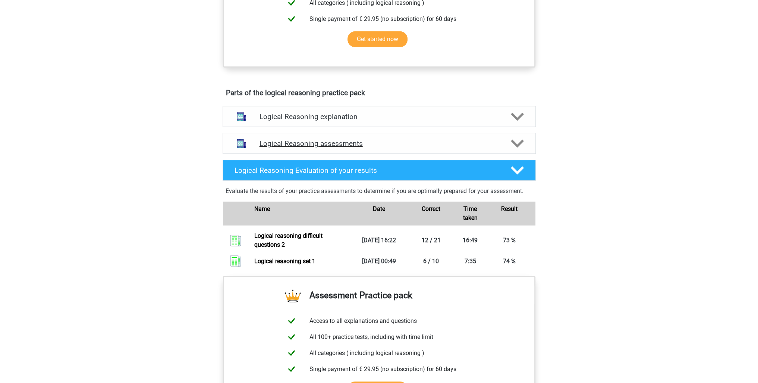
click at [300, 148] on h4 "Logical Reasoning assessments" at bounding box center [379, 143] width 239 height 9
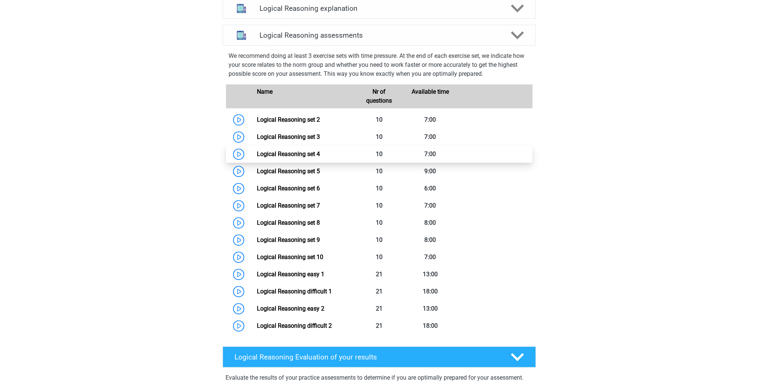
scroll to position [485, 0]
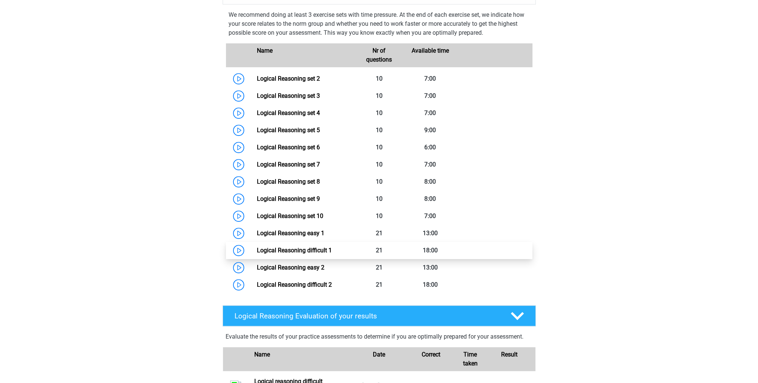
click at [275, 254] on link "Logical Reasoning difficult 1" at bounding box center [294, 250] width 75 height 7
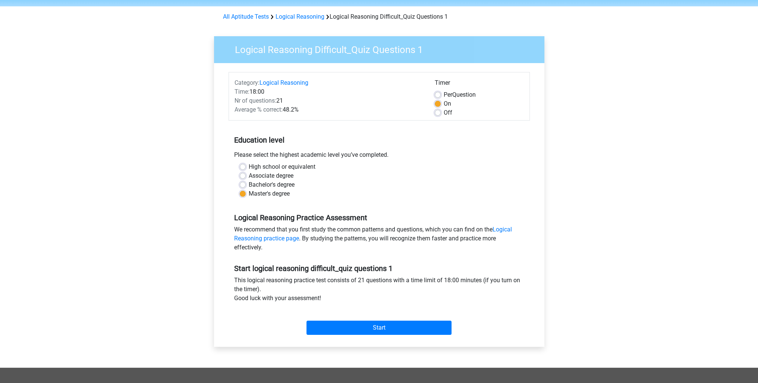
scroll to position [75, 0]
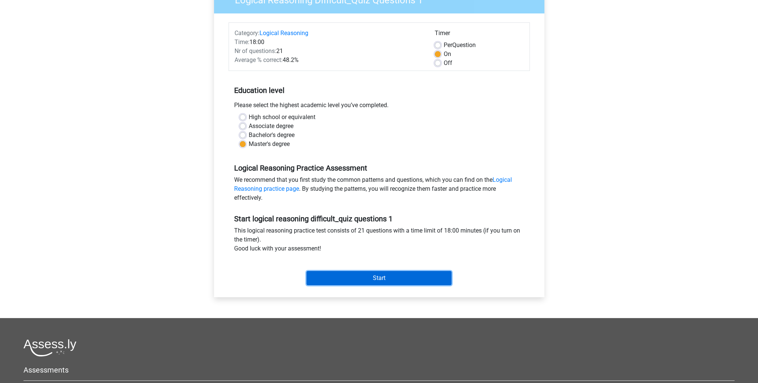
click at [343, 278] on input "Start" at bounding box center [379, 278] width 145 height 14
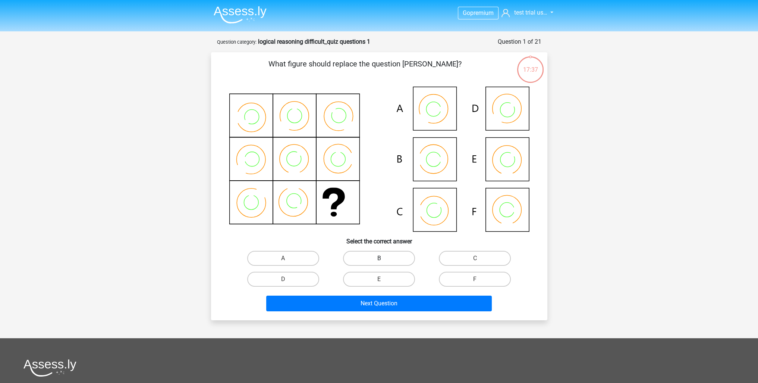
click at [387, 257] on label "B" at bounding box center [379, 258] width 72 height 15
click at [384, 258] on input "B" at bounding box center [381, 260] width 5 height 5
radio input "true"
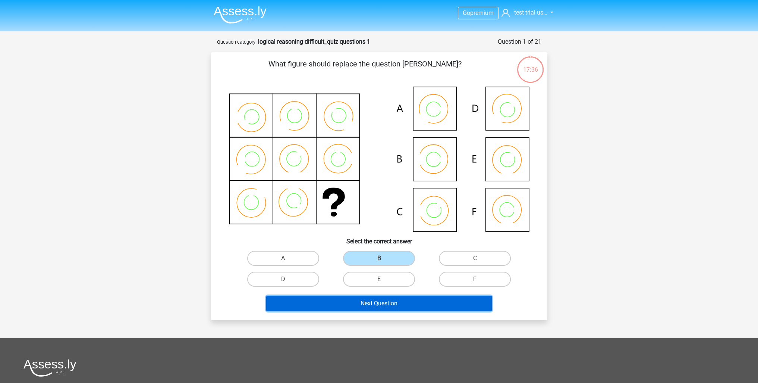
click at [403, 303] on button "Next Question" at bounding box center [379, 303] width 226 height 16
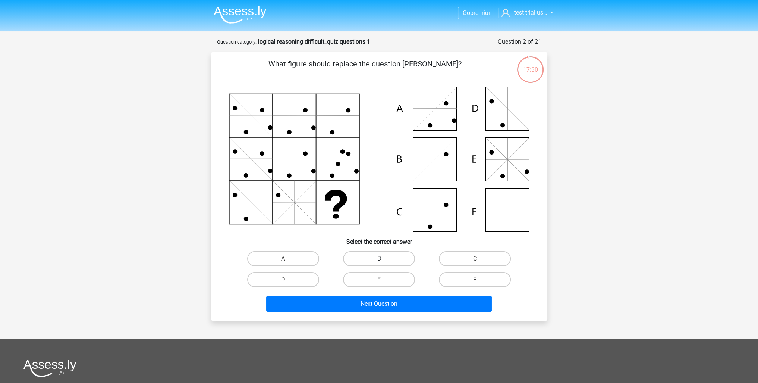
click at [398, 257] on label "B" at bounding box center [379, 258] width 72 height 15
click at [384, 258] on input "B" at bounding box center [381, 260] width 5 height 5
radio input "true"
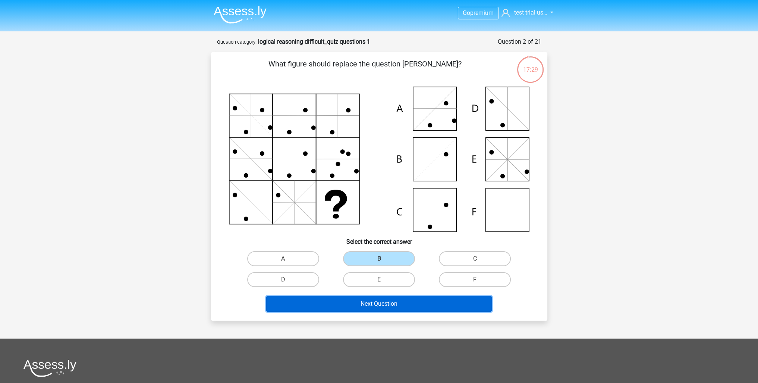
click at [396, 302] on button "Next Question" at bounding box center [379, 304] width 226 height 16
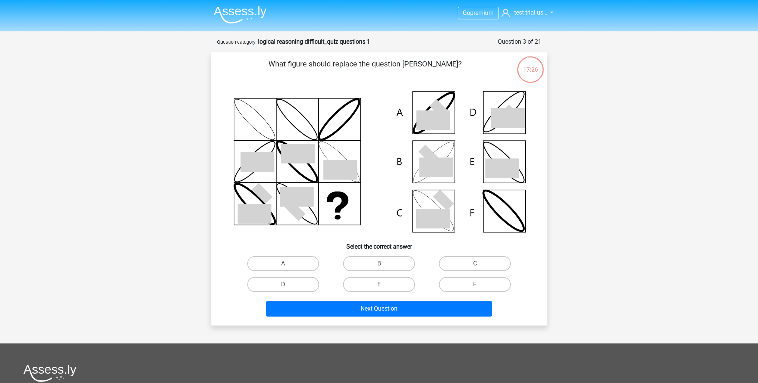
click at [232, 12] on img at bounding box center [240, 15] width 53 height 18
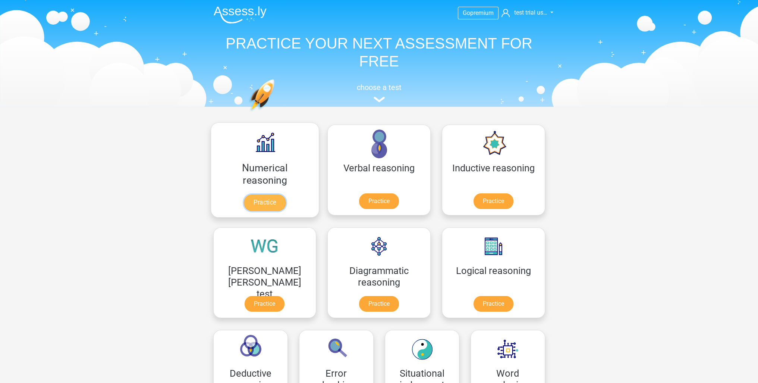
click at [253, 198] on link "Practice" at bounding box center [265, 202] width 42 height 16
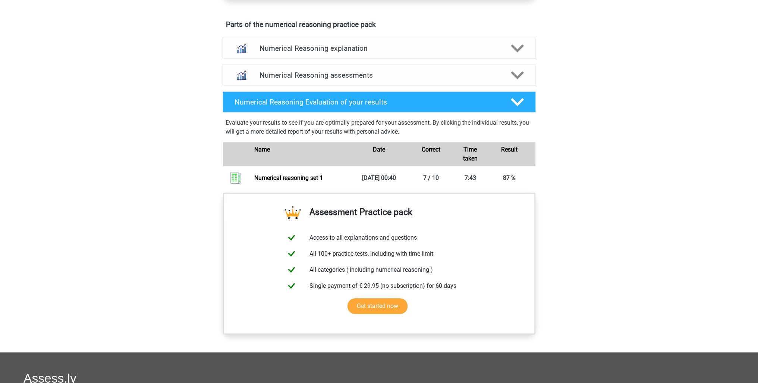
scroll to position [373, 0]
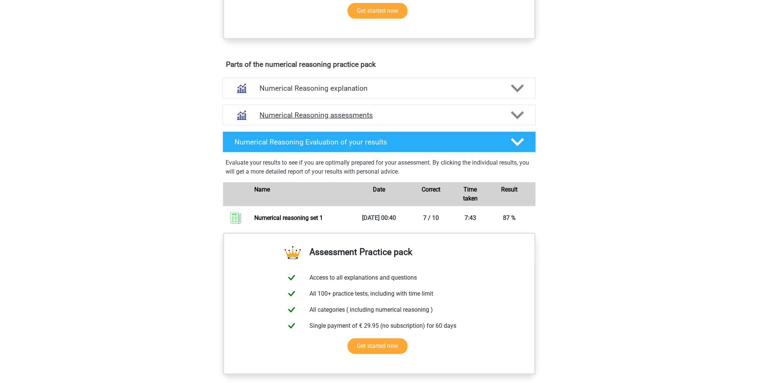
click at [388, 119] on h4 "Numerical Reasoning assessments" at bounding box center [379, 115] width 239 height 9
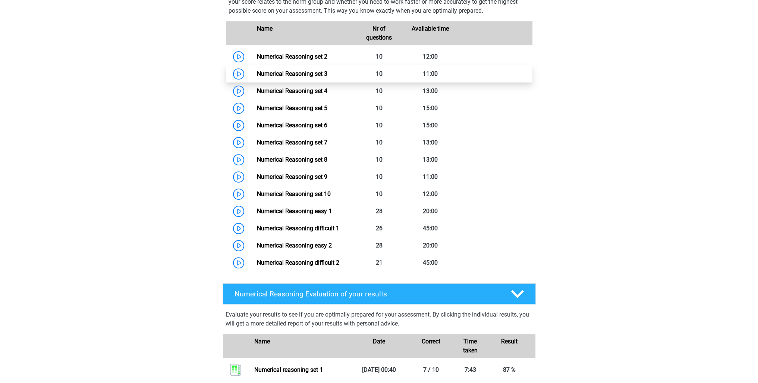
scroll to position [559, 0]
